Goal: Check status: Check status

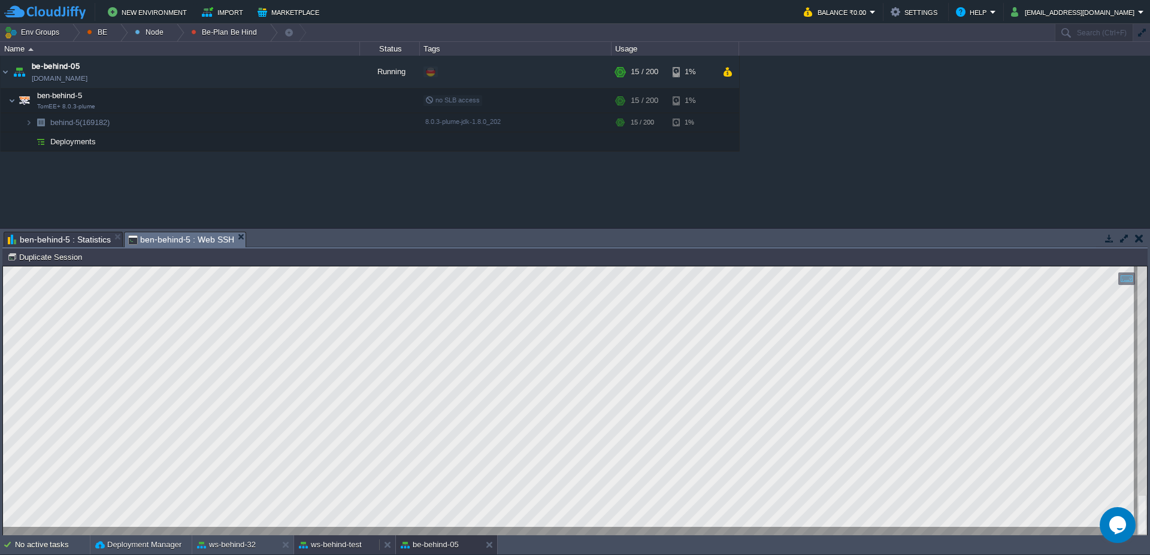
click at [355, 553] on div "ws-behind-test" at bounding box center [336, 544] width 85 height 19
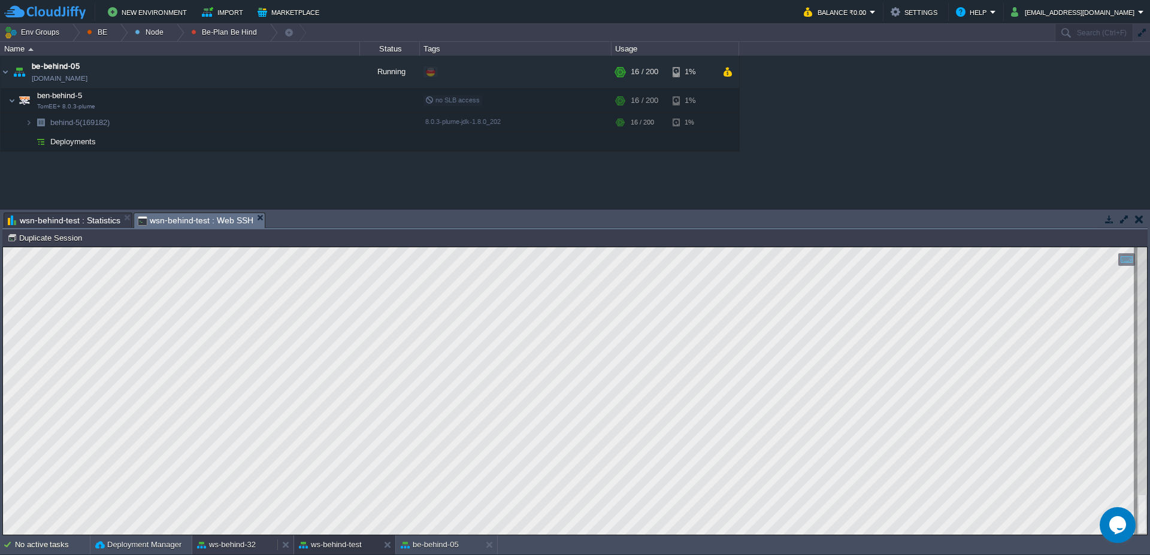
click at [247, 546] on button "ws-behind-32" at bounding box center [226, 545] width 59 height 12
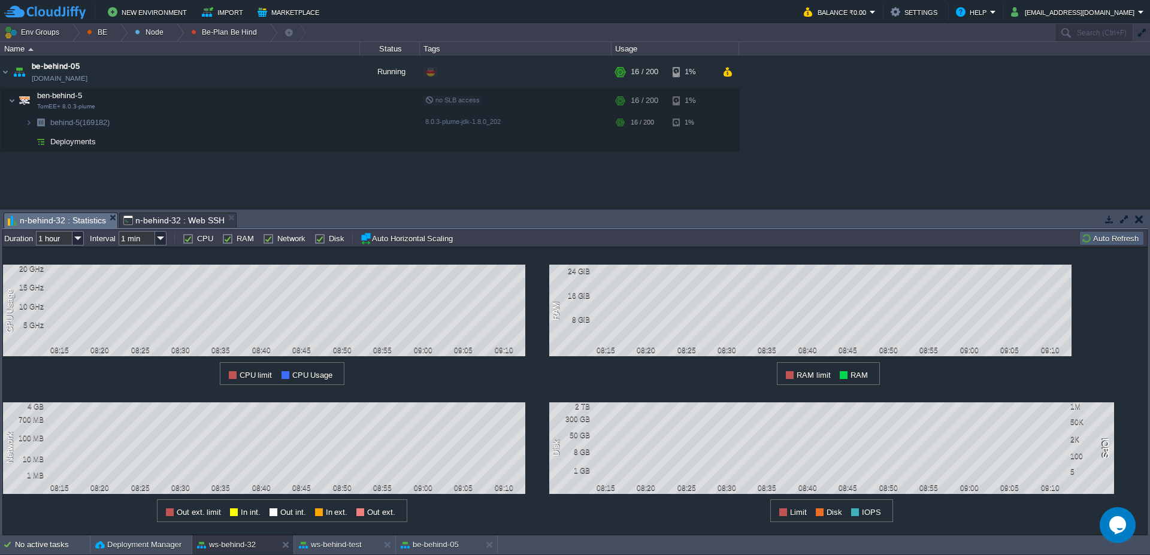
click at [1117, 240] on button "Auto Refresh" at bounding box center [1111, 238] width 61 height 11
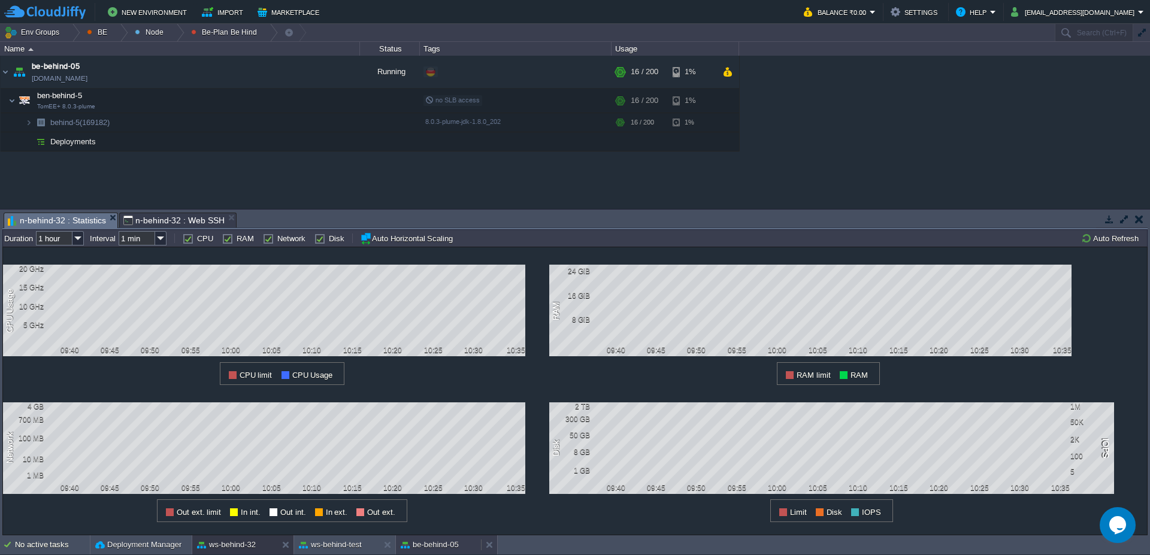
click at [432, 546] on button "be-behind-05" at bounding box center [430, 545] width 58 height 12
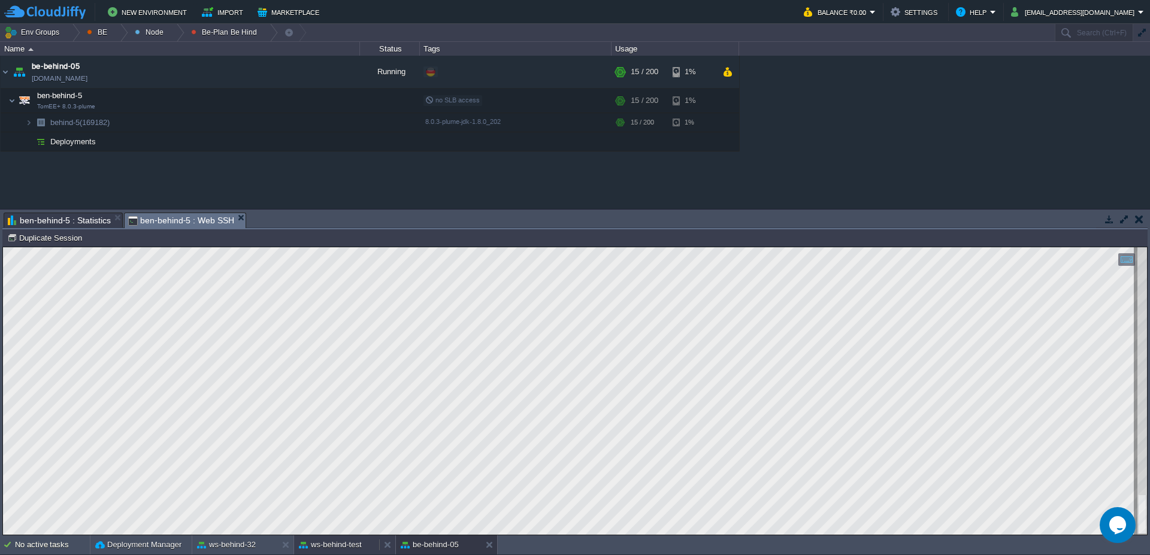
click at [323, 550] on button "ws-behind-test" at bounding box center [330, 545] width 63 height 12
click at [441, 545] on button "be-behind-05" at bounding box center [430, 545] width 58 height 12
click at [93, 221] on span "ben-behind-5 : Statistics" at bounding box center [59, 220] width 103 height 14
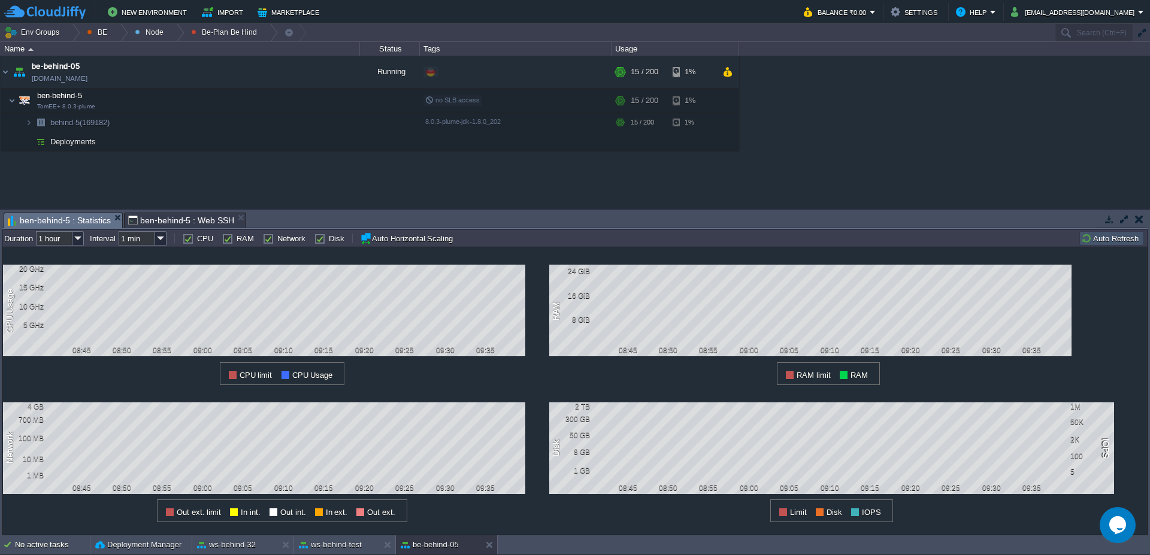
click at [1103, 236] on button "Auto Refresh" at bounding box center [1111, 238] width 61 height 11
